Goal: Transaction & Acquisition: Book appointment/travel/reservation

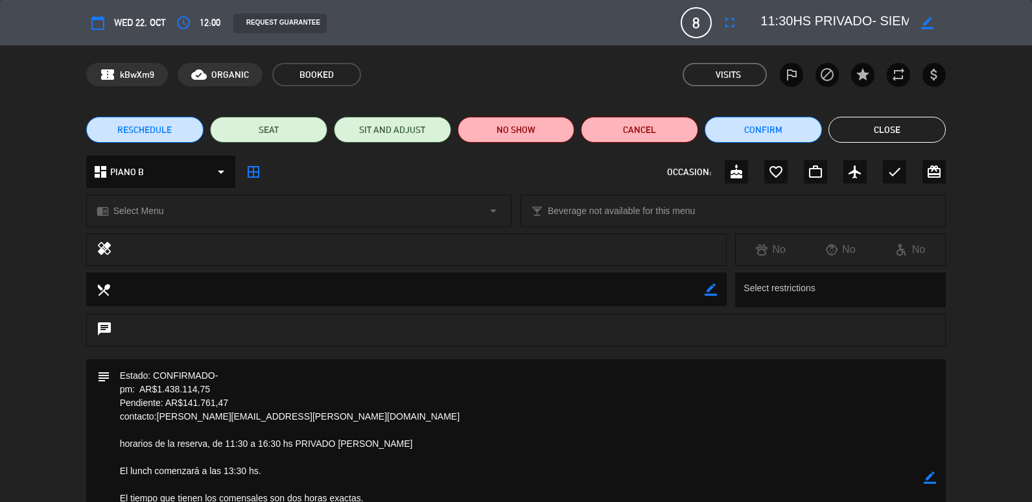
scroll to position [114, 0]
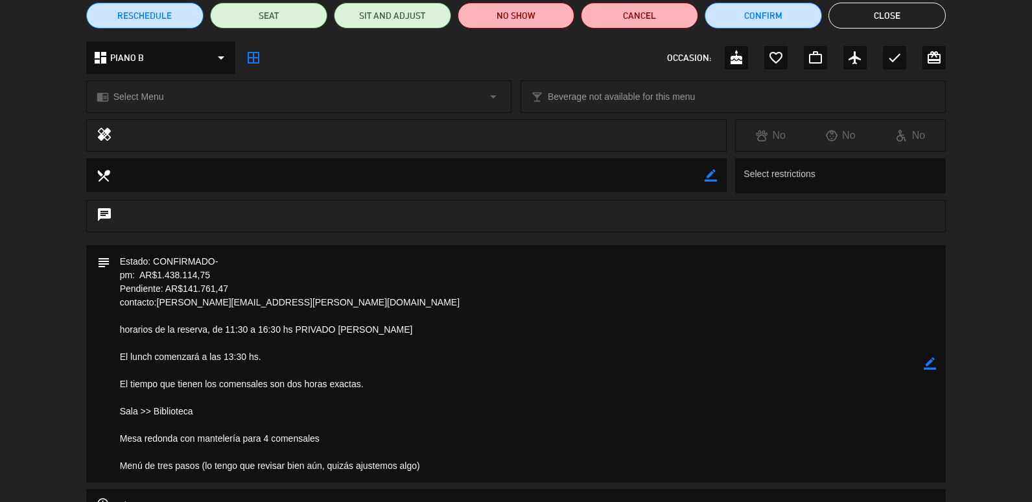
click at [836, 19] on button "Close" at bounding box center [886, 16] width 117 height 26
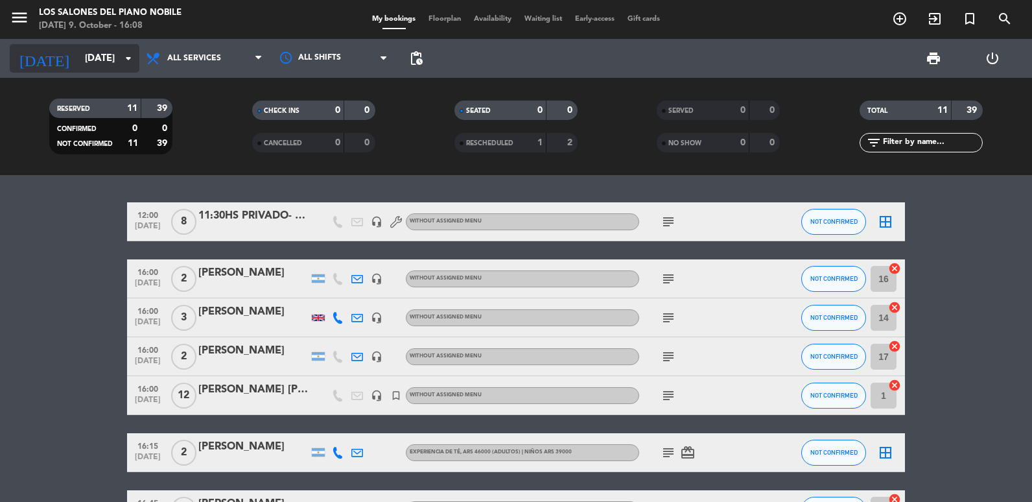
click at [116, 63] on input "[DATE]" at bounding box center [140, 59] width 124 height 24
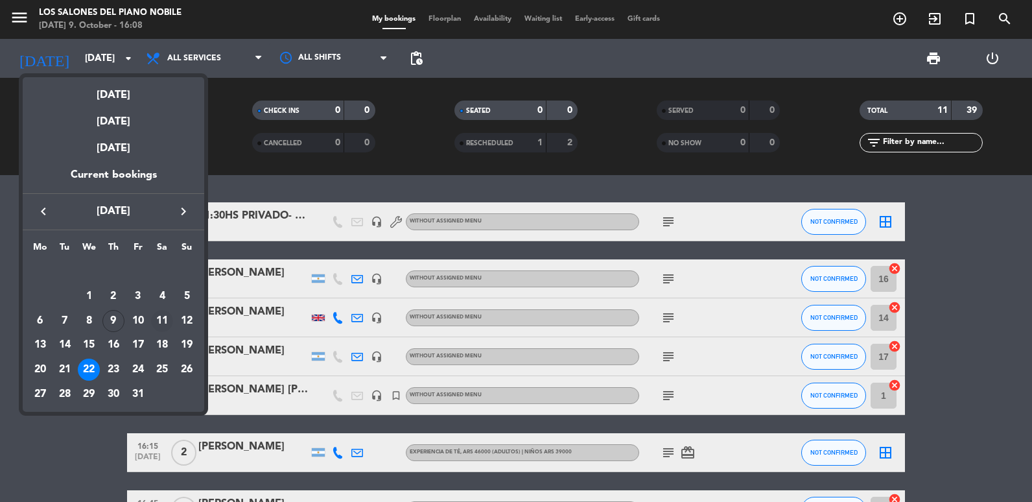
click at [164, 320] on div "11" at bounding box center [162, 321] width 22 height 22
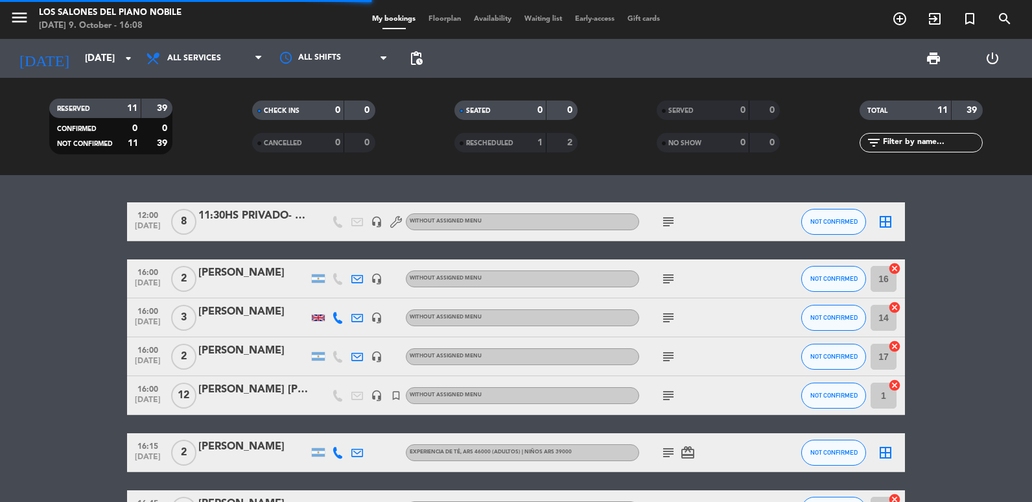
click at [664, 227] on icon "subject" at bounding box center [669, 222] width 16 height 16
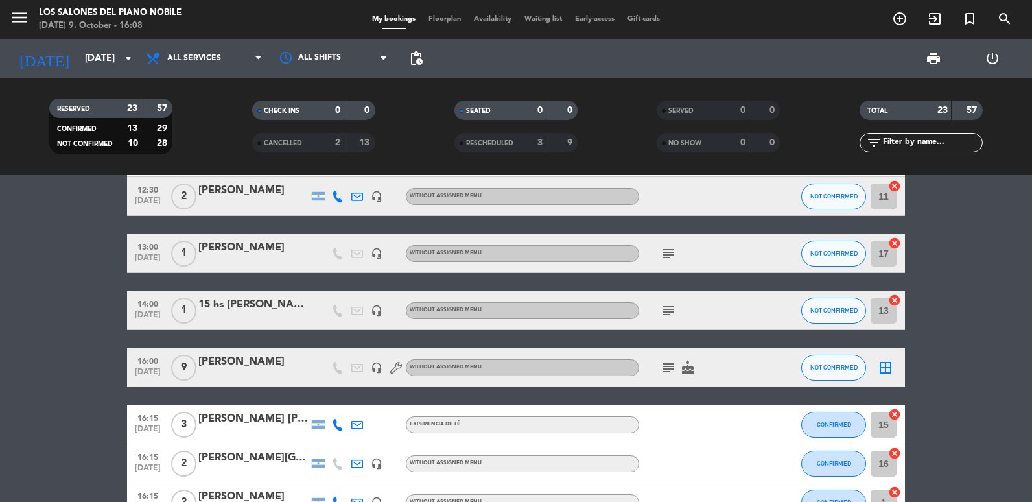
scroll to position [65, 0]
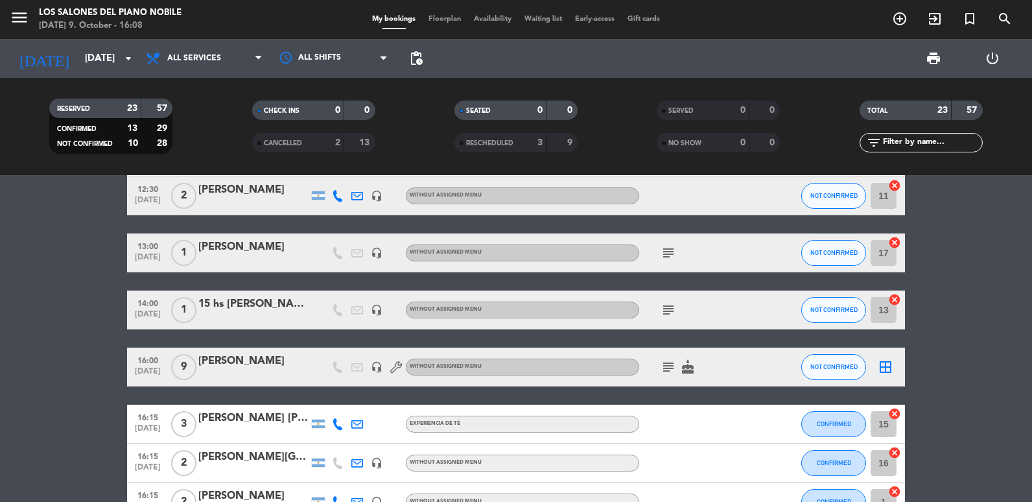
click at [670, 363] on icon "subject" at bounding box center [669, 367] width 16 height 16
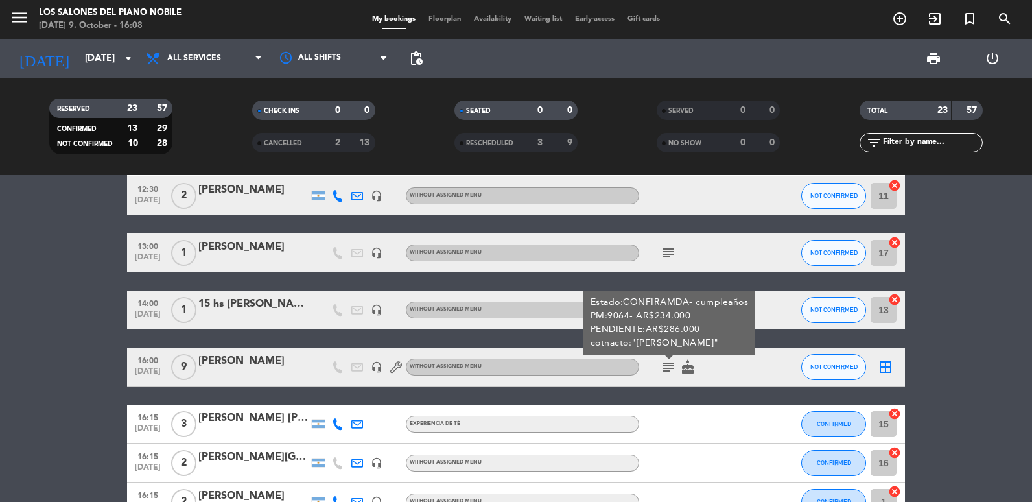
click at [290, 383] on div "16:00 [DATE] 9 [PERSON_NAME] headset_mic Without assigned menu subject Estado:C…" at bounding box center [516, 366] width 778 height 39
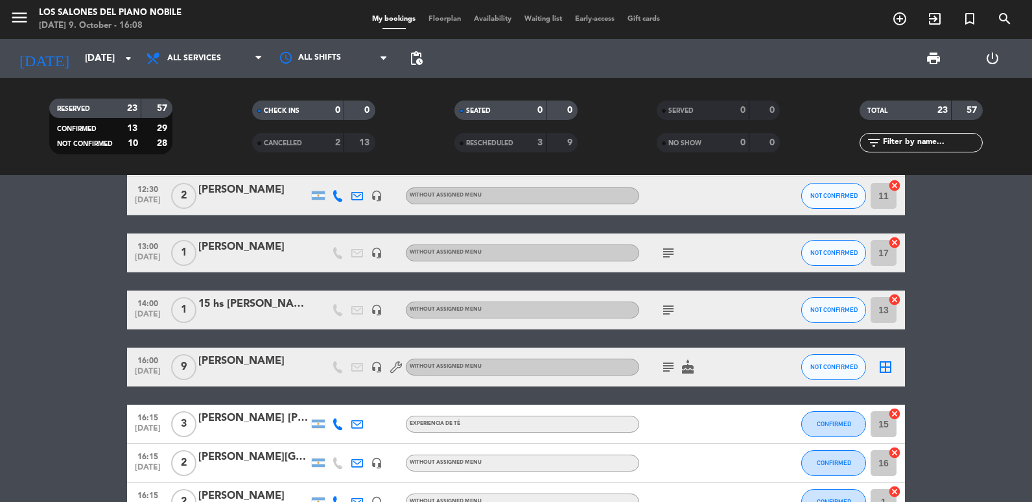
click at [285, 374] on div at bounding box center [253, 375] width 110 height 10
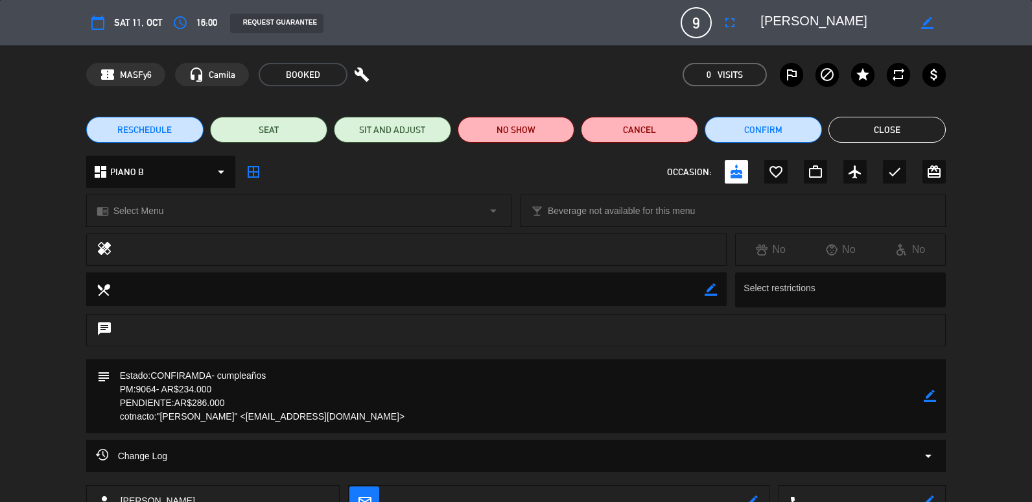
click at [893, 134] on button "Close" at bounding box center [886, 130] width 117 height 26
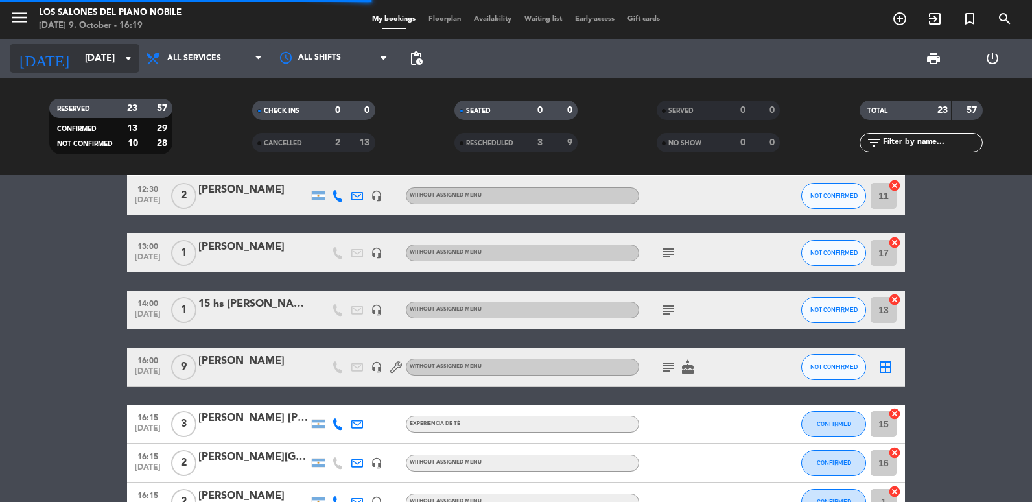
click at [78, 49] on input "[DATE]" at bounding box center [140, 59] width 124 height 24
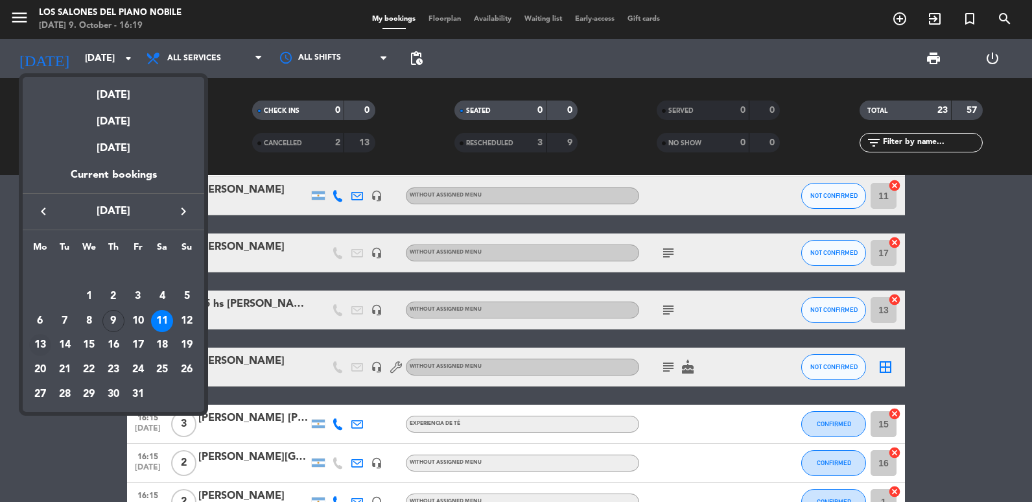
click at [33, 343] on div "13" at bounding box center [40, 345] width 22 height 22
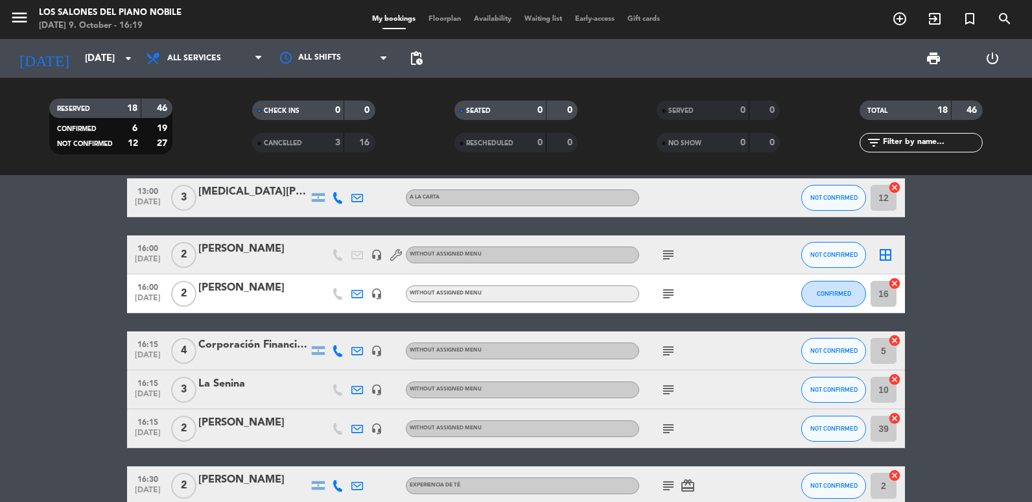
scroll to position [162, 0]
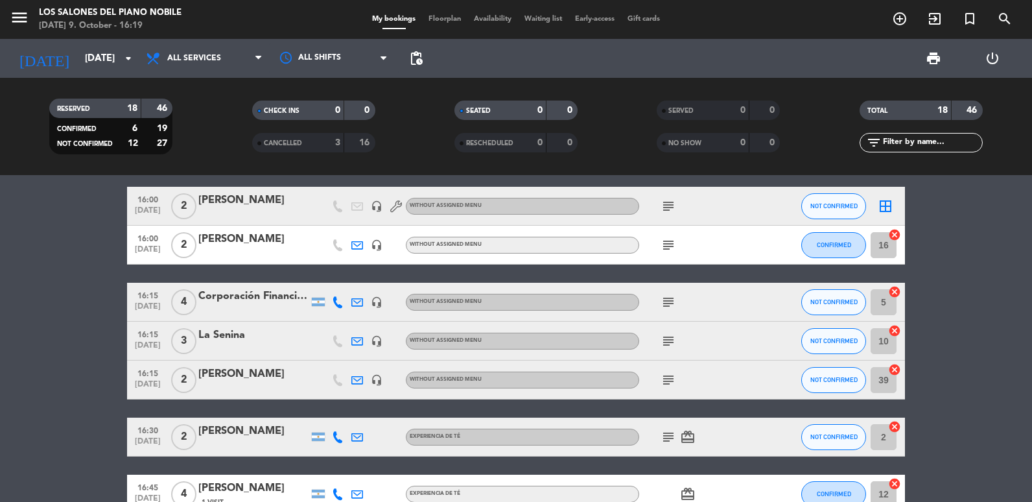
click at [670, 384] on icon "subject" at bounding box center [669, 380] width 16 height 16
click at [77, 38] on div "menu Los Salones del Piano [PERSON_NAME] [DATE] 9. October - 16:25 My bookings …" at bounding box center [516, 19] width 1032 height 39
click at [86, 58] on input "[DATE]" at bounding box center [140, 59] width 124 height 24
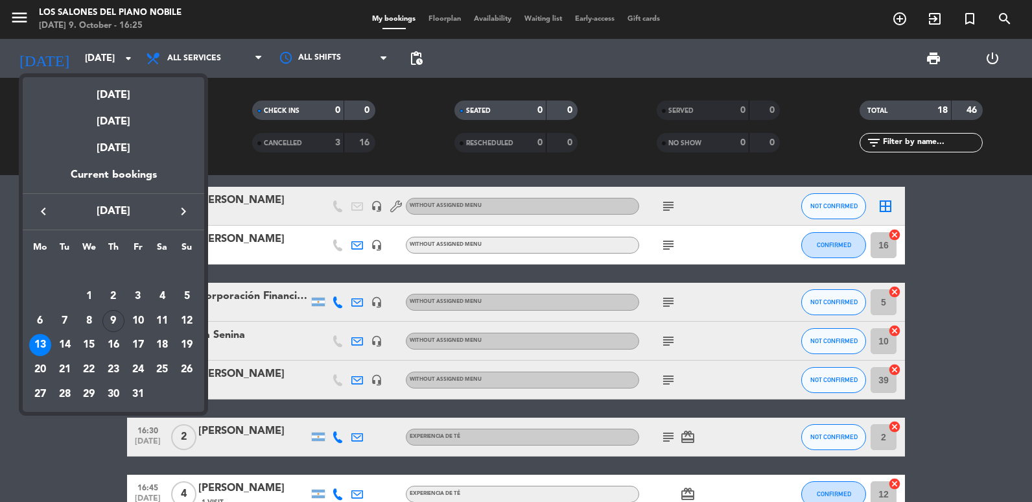
click at [45, 344] on div "13" at bounding box center [40, 345] width 22 height 22
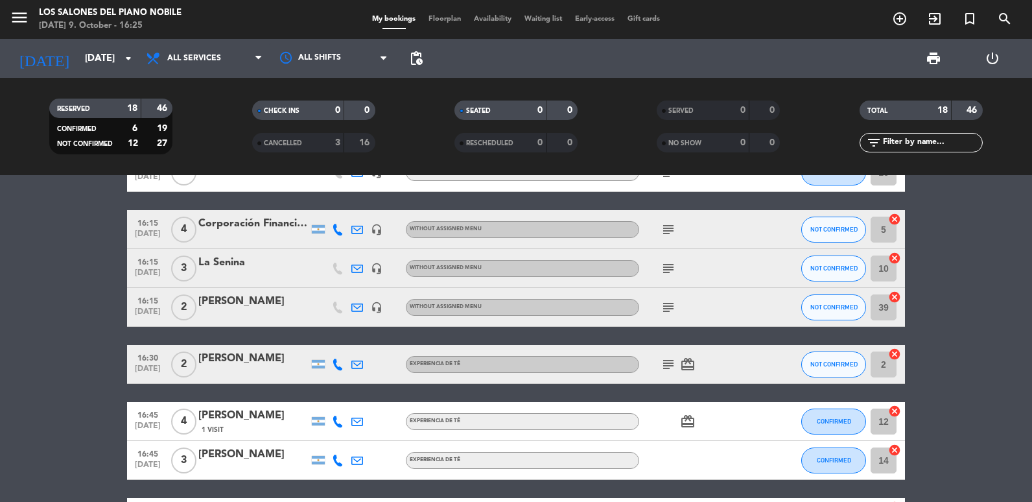
scroll to position [226, 0]
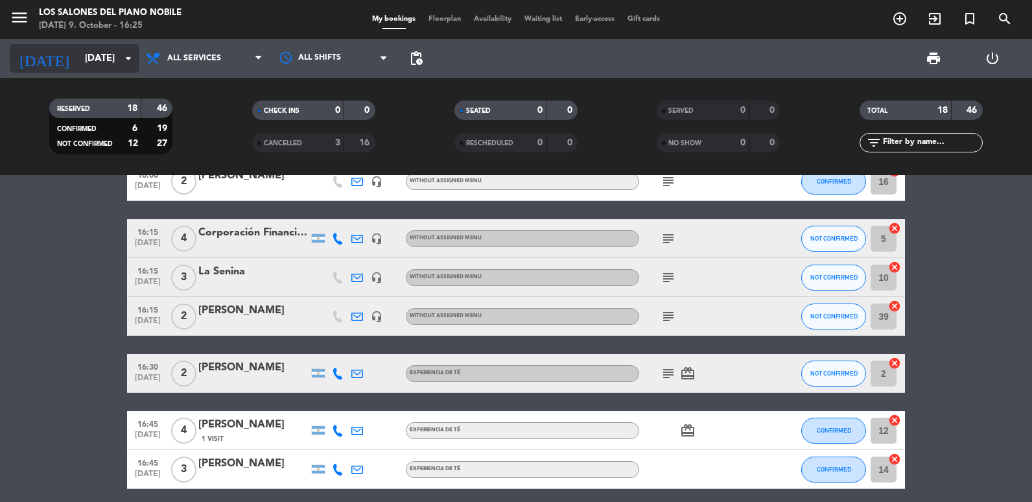
click at [124, 58] on icon "arrow_drop_down" at bounding box center [129, 59] width 16 height 16
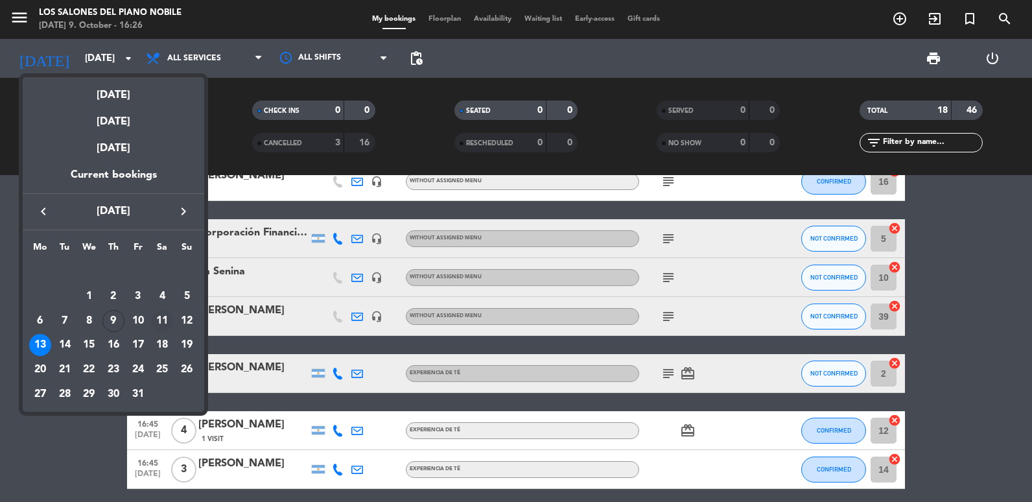
click at [167, 312] on div "11" at bounding box center [162, 321] width 22 height 22
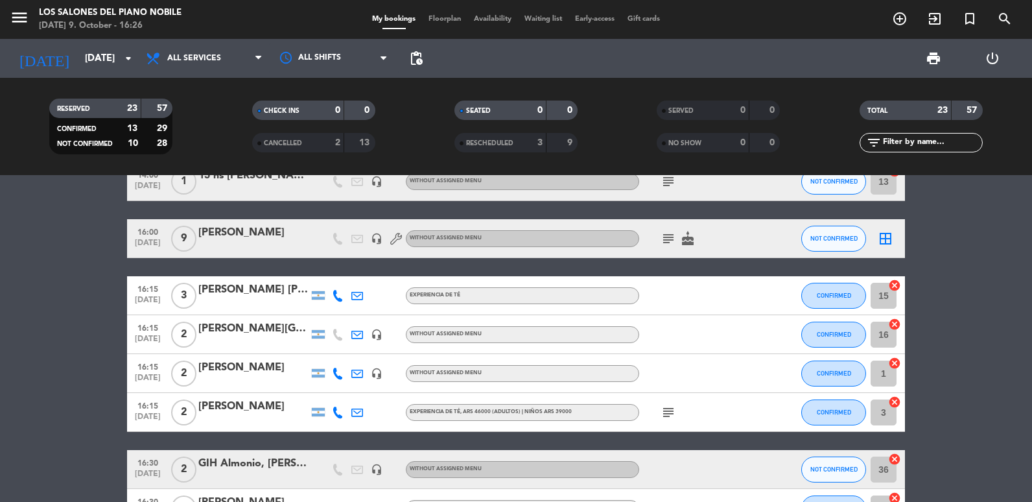
scroll to position [64, 0]
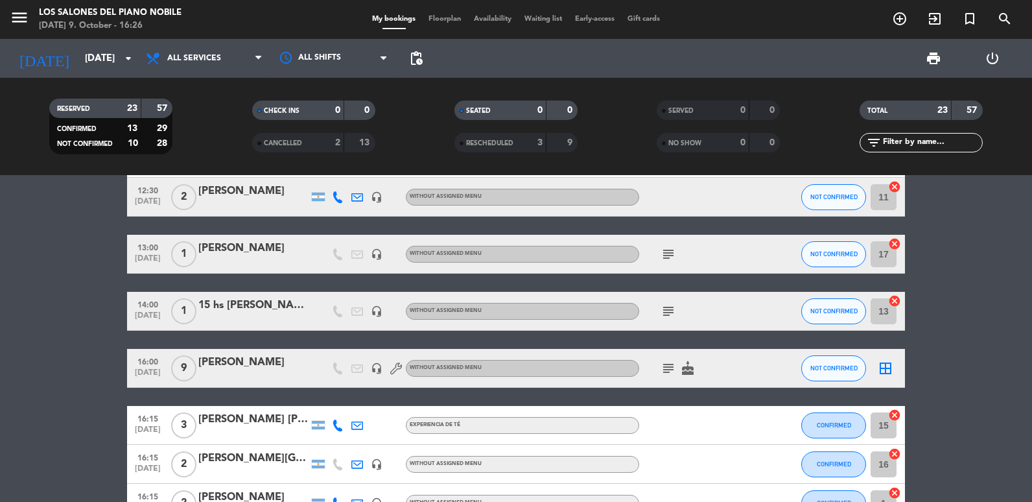
click at [228, 352] on div "16:00 [DATE] 9 [PERSON_NAME] headset_mic Without assigned menu subject cake NOT…" at bounding box center [516, 368] width 778 height 39
click at [243, 366] on div "[PERSON_NAME]" at bounding box center [253, 362] width 110 height 17
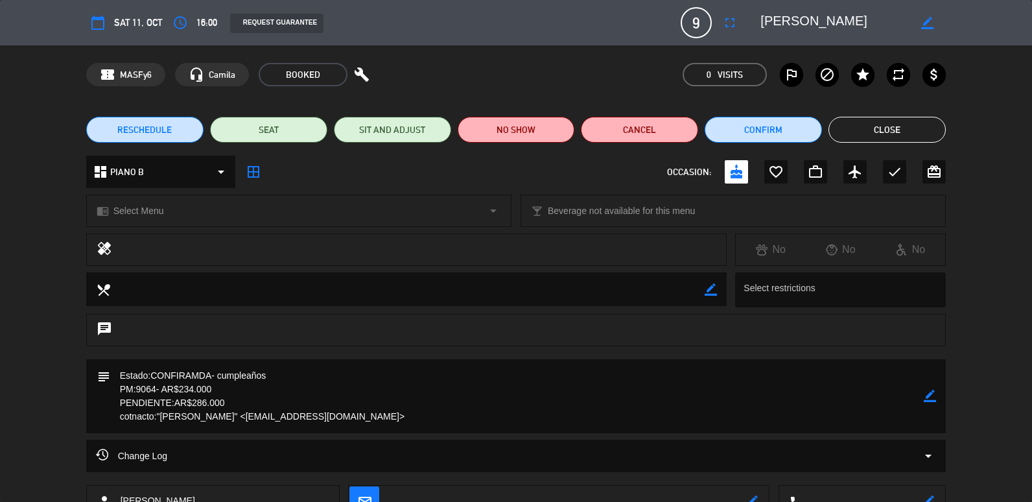
click at [5, 384] on div "subject border_color" at bounding box center [516, 399] width 1032 height 80
click at [867, 114] on div "RESCHEDULE SEAT SIT AND ADJUST NO SHOW Cancel Confirm Close" at bounding box center [516, 130] width 1032 height 52
click at [867, 123] on button "Close" at bounding box center [886, 130] width 117 height 26
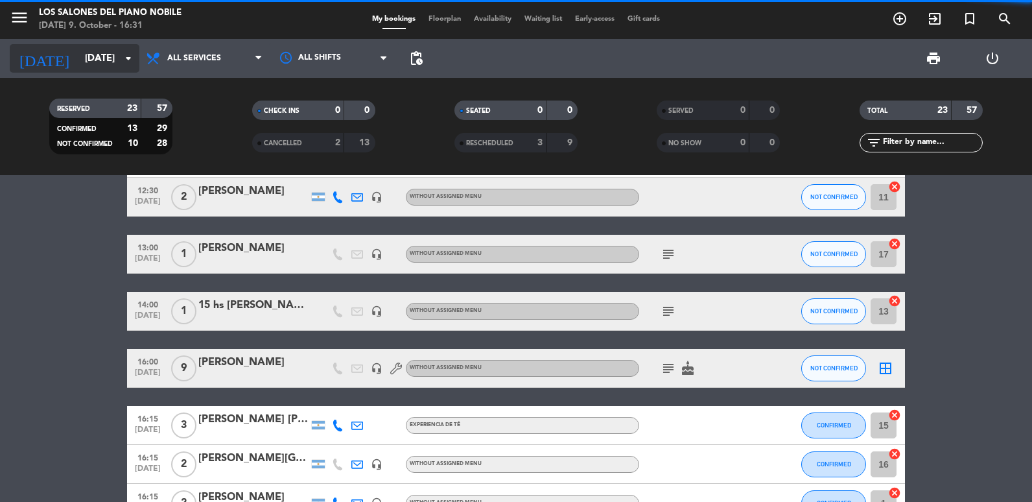
click at [86, 45] on div "[DATE] [DATE] arrow_drop_down" at bounding box center [75, 58] width 130 height 29
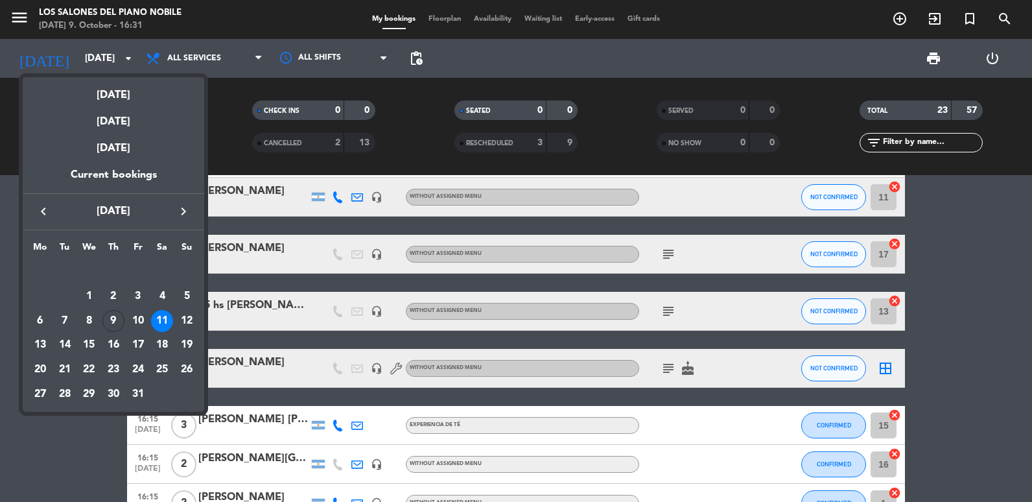
click at [291, 336] on div at bounding box center [516, 251] width 1032 height 502
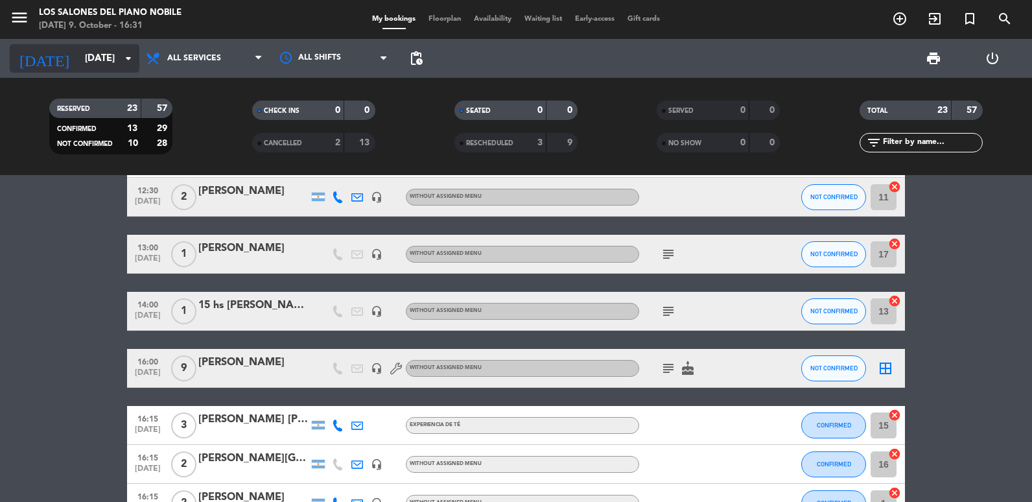
click at [115, 53] on input "[DATE]" at bounding box center [140, 59] width 124 height 24
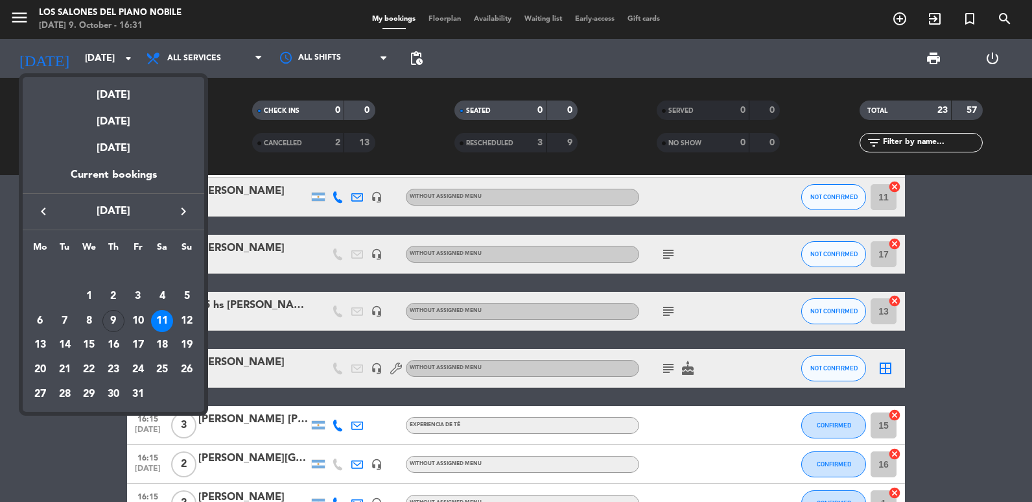
click at [186, 209] on icon "keyboard_arrow_right" at bounding box center [184, 212] width 16 height 16
click at [89, 315] on div "12" at bounding box center [89, 321] width 22 height 22
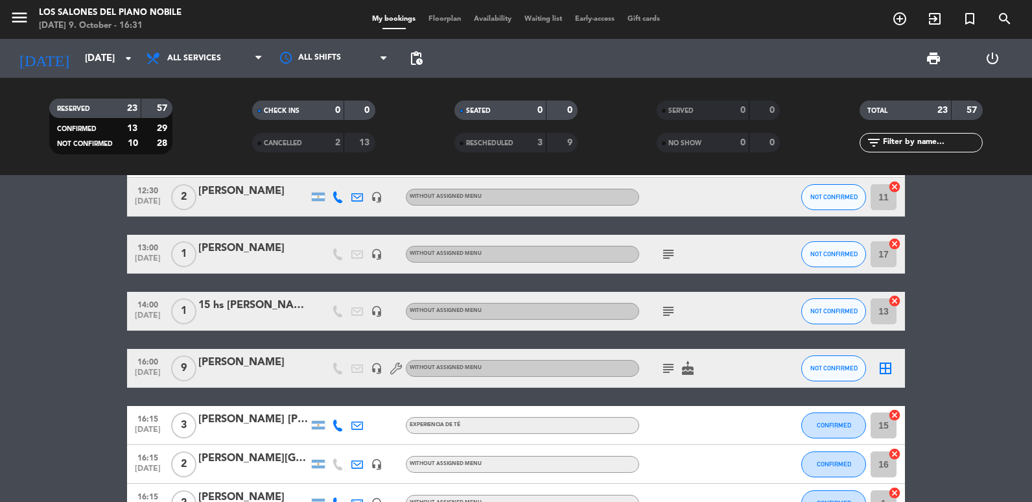
type input "[DATE]"
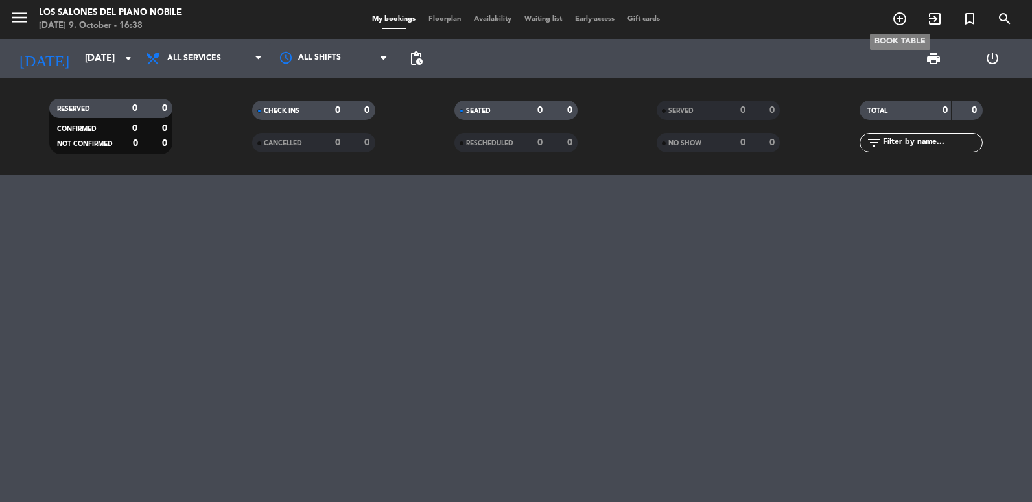
click at [887, 17] on span "add_circle_outline" at bounding box center [899, 19] width 35 height 22
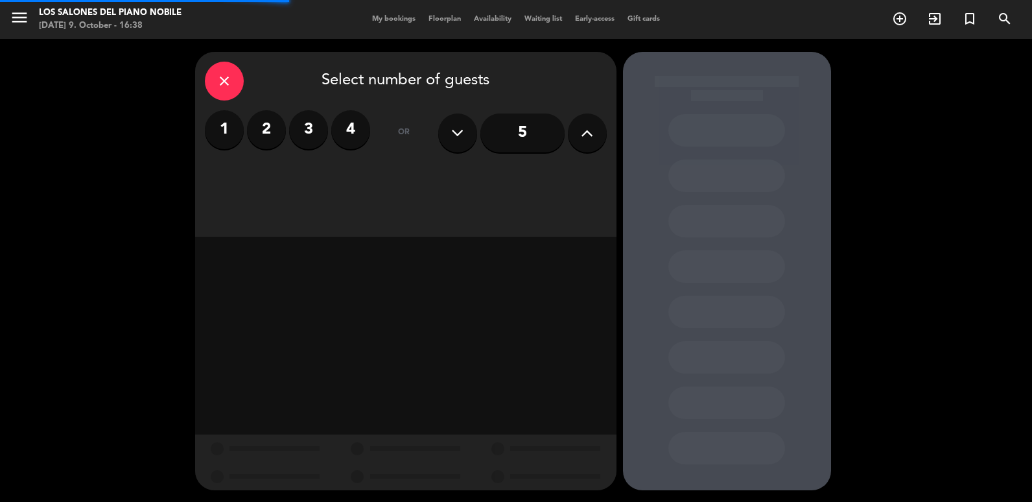
click at [596, 148] on button at bounding box center [587, 132] width 39 height 39
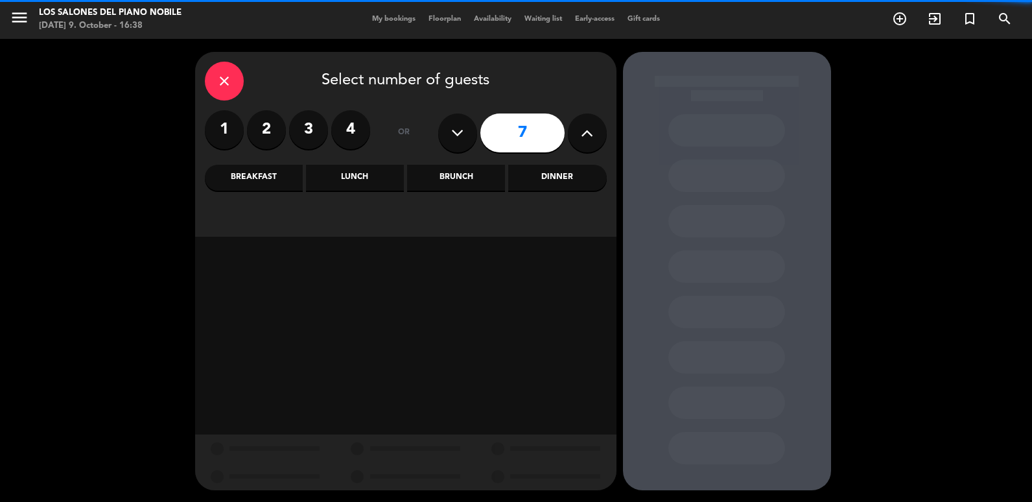
click at [596, 148] on button at bounding box center [587, 132] width 39 height 39
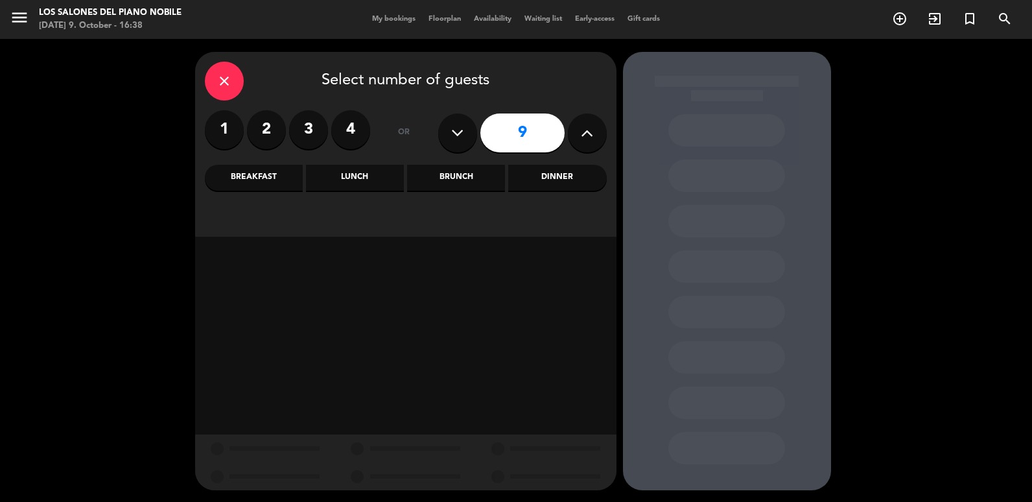
click at [596, 148] on button at bounding box center [587, 132] width 39 height 39
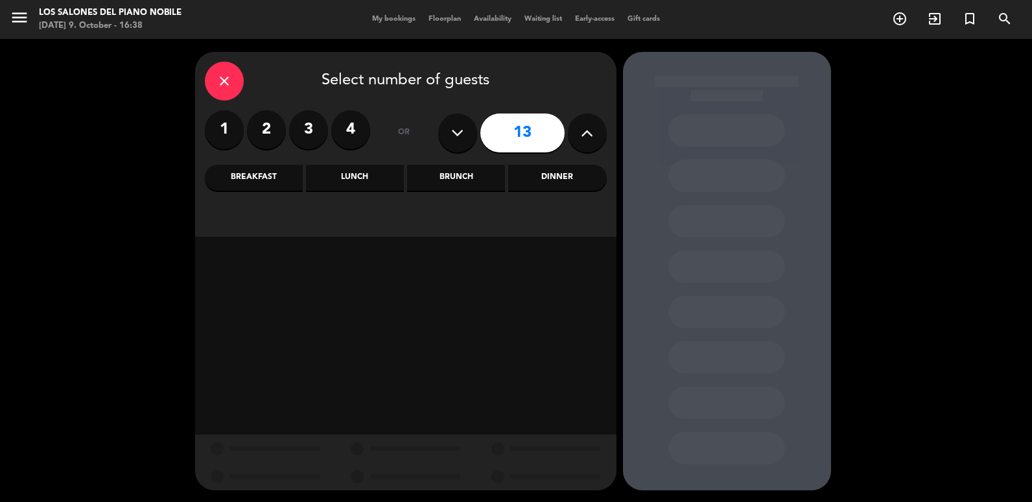
type input "14"
click at [467, 196] on div "close Select number of guests 1 2 3 4 or 14 Breakfast Lunch Brunch Dinner" at bounding box center [405, 144] width 421 height 185
click at [463, 175] on div "Brunch" at bounding box center [456, 178] width 98 height 26
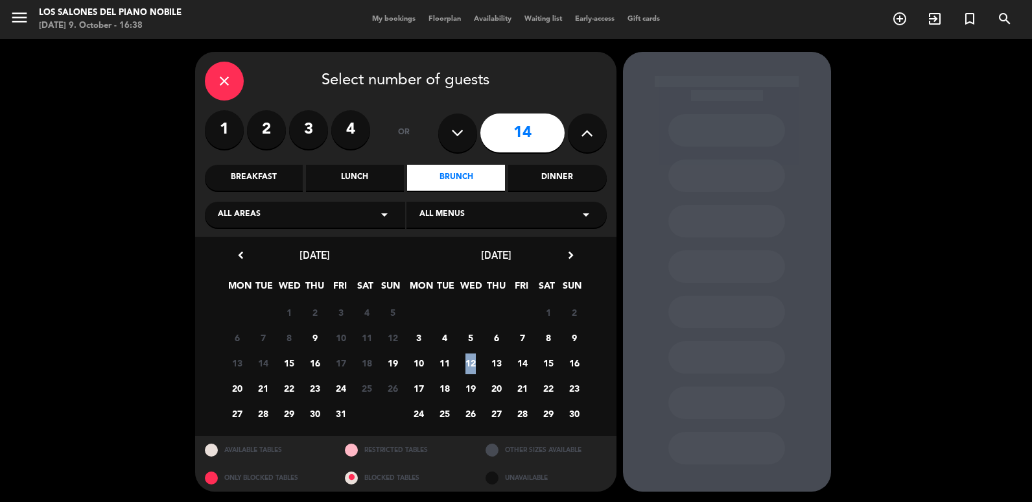
drag, startPoint x: 447, startPoint y: 362, endPoint x: 471, endPoint y: 373, distance: 26.7
click at [471, 373] on div "10 11 12 13 14 15 16" at bounding box center [497, 362] width 182 height 25
drag, startPoint x: 471, startPoint y: 373, endPoint x: 471, endPoint y: 364, distance: 8.5
click at [471, 364] on span "12" at bounding box center [470, 362] width 21 height 21
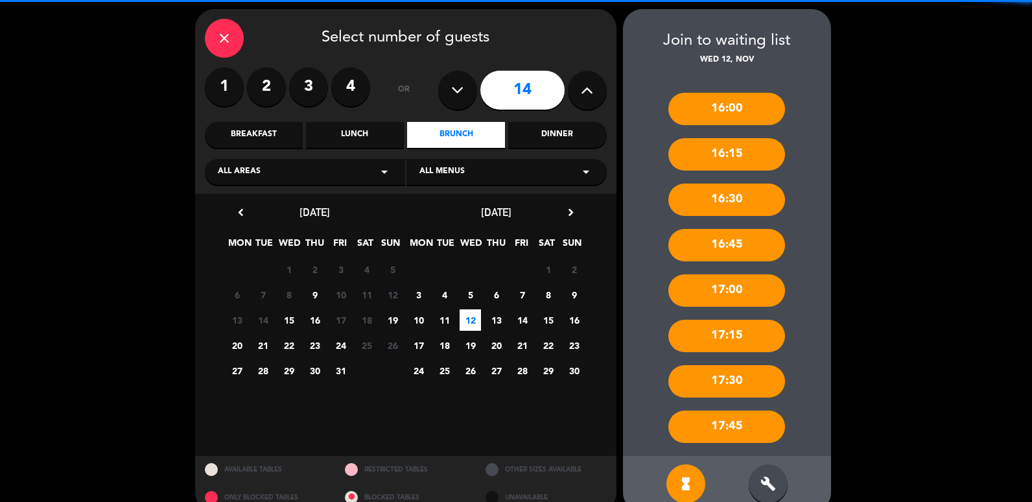
scroll to position [65, 0]
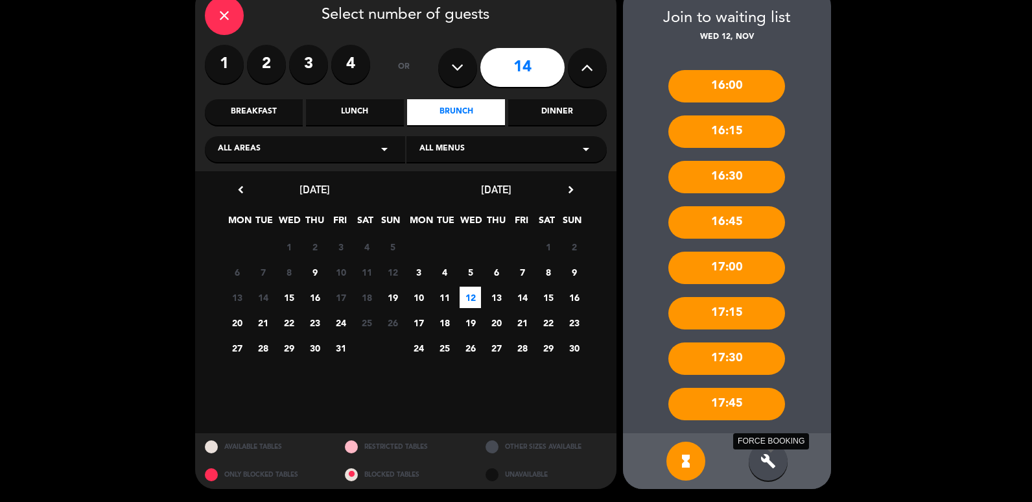
click at [773, 459] on icon "build" at bounding box center [768, 461] width 16 height 16
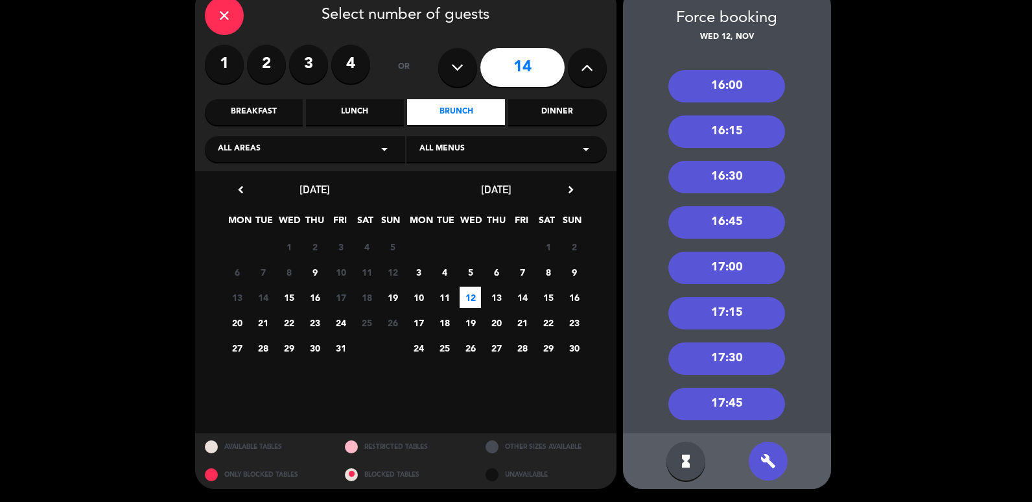
click at [714, 88] on div "16:00" at bounding box center [726, 86] width 117 height 32
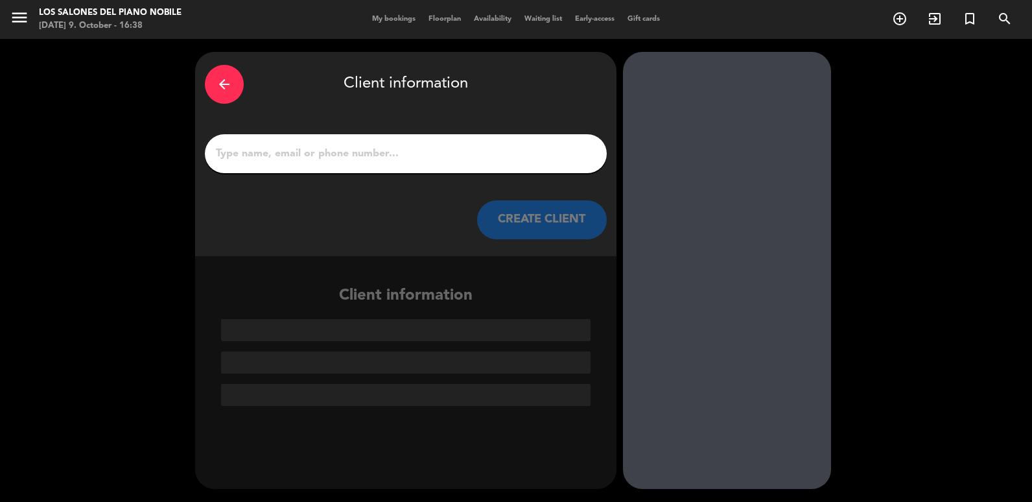
scroll to position [0, 0]
click at [436, 150] on input "1" at bounding box center [406, 154] width 382 height 18
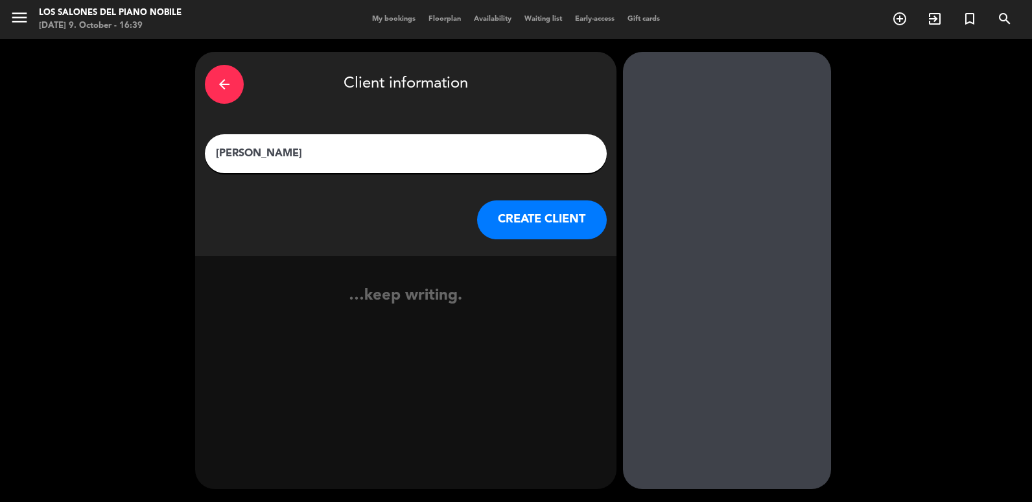
type input "[PERSON_NAME]"
click at [540, 222] on button "CREATE CLIENT" at bounding box center [542, 219] width 130 height 39
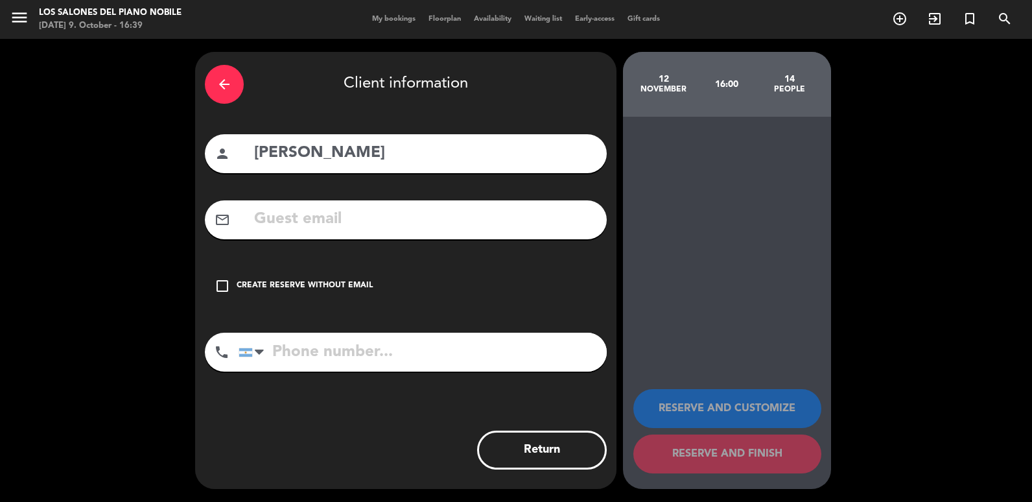
click at [325, 283] on div "Create reserve without email" at bounding box center [305, 285] width 136 height 13
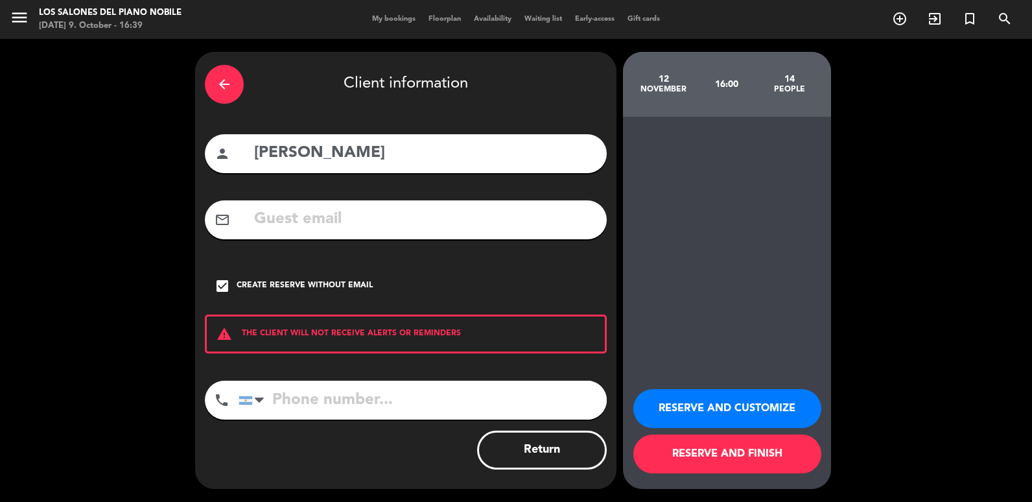
click at [734, 386] on div "RESERVE AND CUSTOMIZE RESERVE AND FINISH" at bounding box center [726, 425] width 187 height 127
click at [732, 401] on button "RESERVE AND CUSTOMIZE" at bounding box center [727, 408] width 188 height 39
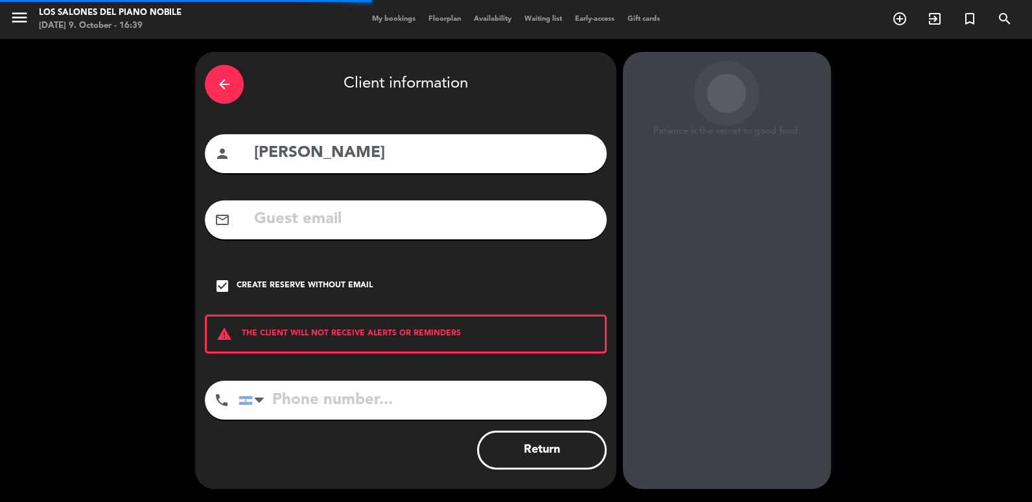
scroll to position [17, 0]
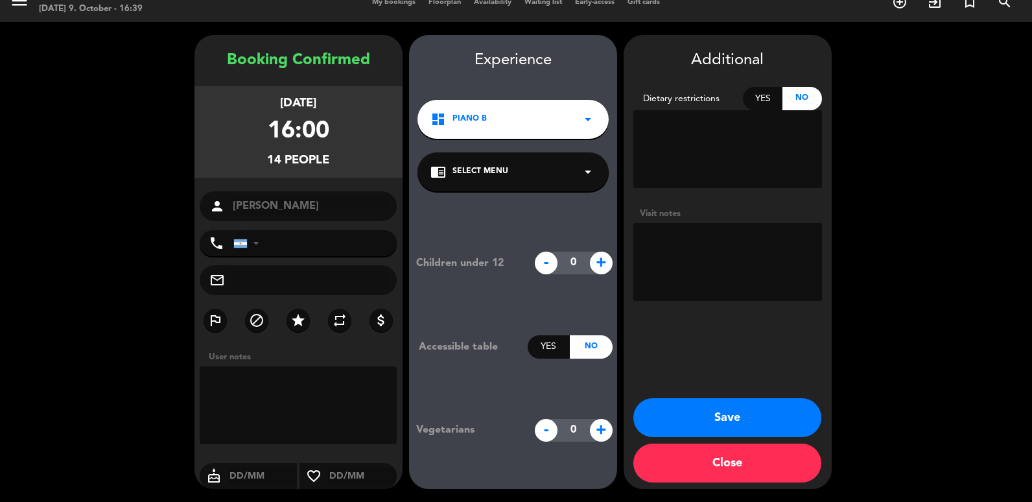
click at [746, 252] on textarea at bounding box center [727, 262] width 189 height 78
paste textarea "Loremipsumd si ametcon ad Eli Seddoei tem Incid Utlabo. Et dolorema al enimadmi…"
paste textarea "Tel. [PHONE_NUMBER] Mail. [EMAIL_ADDRESS][DOMAIN_NAME]"
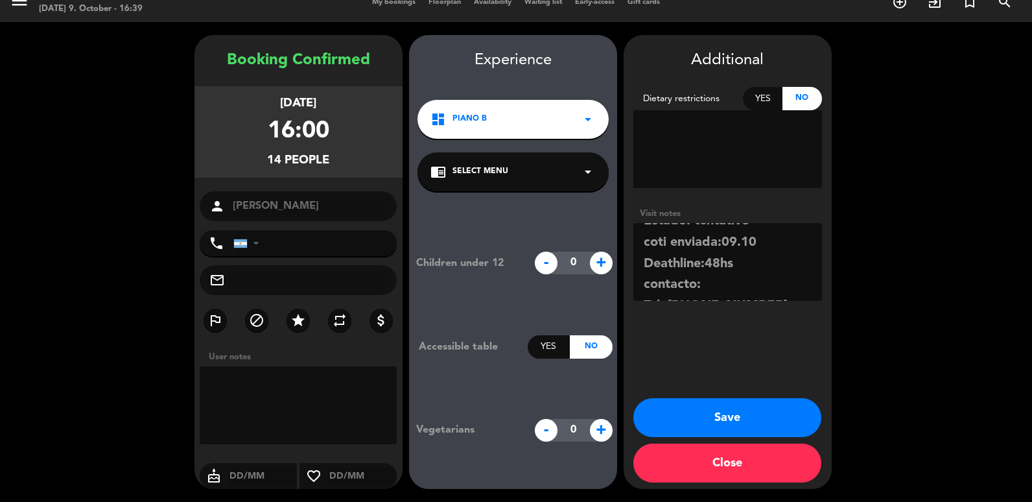
scroll to position [60, 0]
type textarea "Estado: tentativo coti enviada:09.10 Deathline:48hs contacto: Tel. [PHONE_NUMBE…"
click at [687, 420] on button "Save" at bounding box center [727, 417] width 188 height 39
